Goal: Navigation & Orientation: Find specific page/section

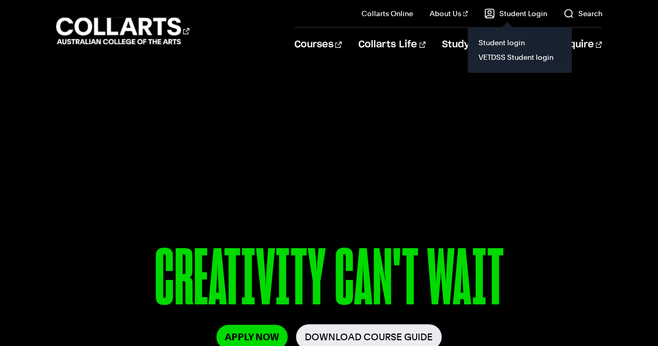
click at [519, 14] on link "Student Login" at bounding box center [516, 13] width 62 height 10
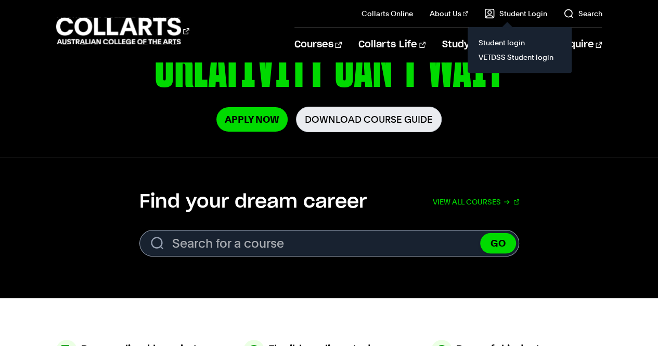
scroll to position [218, 0]
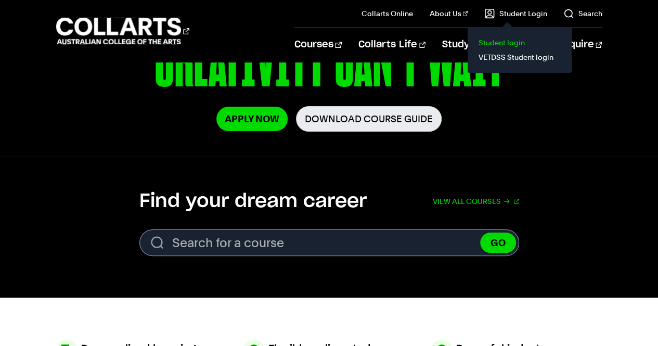
click at [510, 42] on link "Student login" at bounding box center [519, 42] width 87 height 15
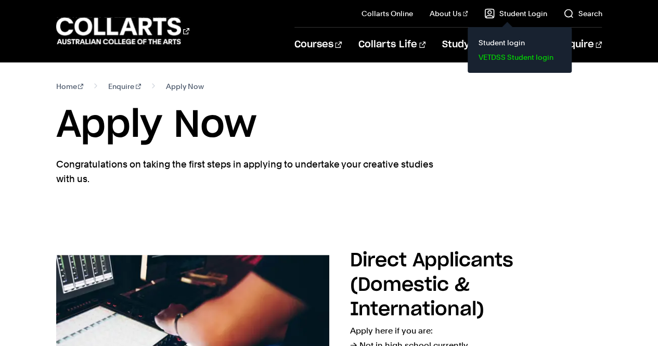
click at [501, 57] on link "VETDSS Student login" at bounding box center [519, 57] width 87 height 15
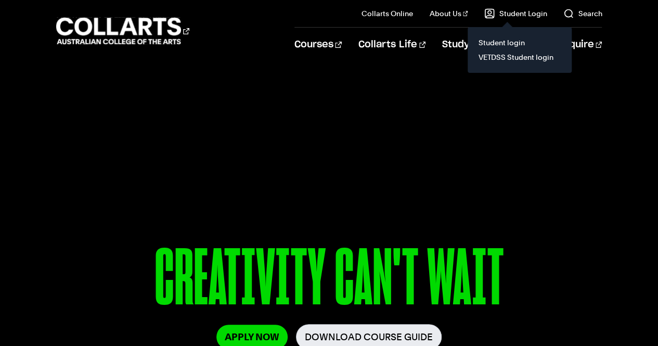
click at [532, 16] on link "Student Login" at bounding box center [516, 13] width 62 height 10
click at [505, 44] on link "Student login" at bounding box center [519, 42] width 87 height 15
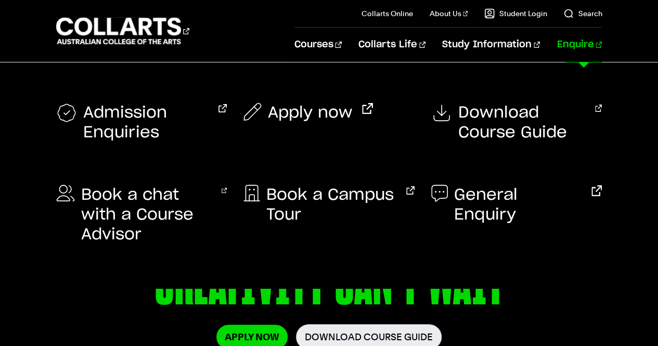
click at [592, 43] on link "Enquire" at bounding box center [579, 45] width 45 height 34
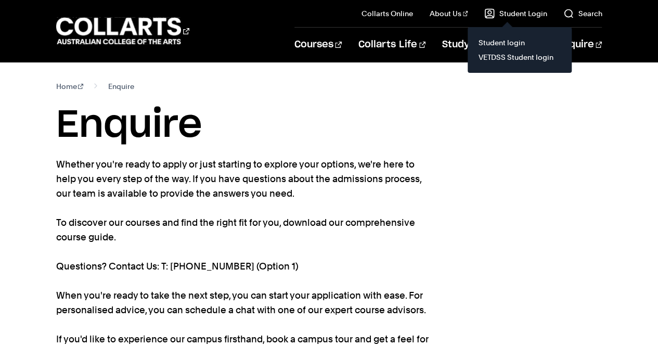
click at [502, 14] on link "Student Login" at bounding box center [516, 13] width 62 height 10
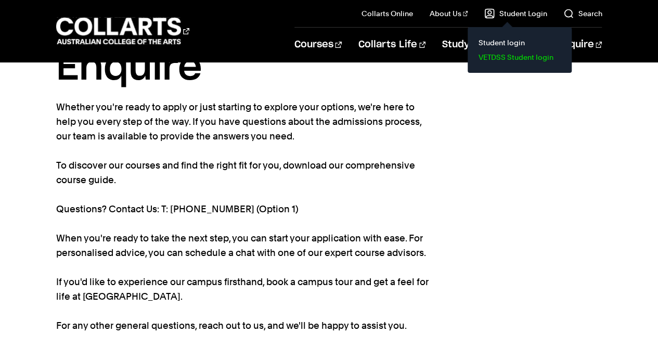
click at [488, 56] on link "VETDSS Student login" at bounding box center [519, 57] width 87 height 15
